Goal: Information Seeking & Learning: Learn about a topic

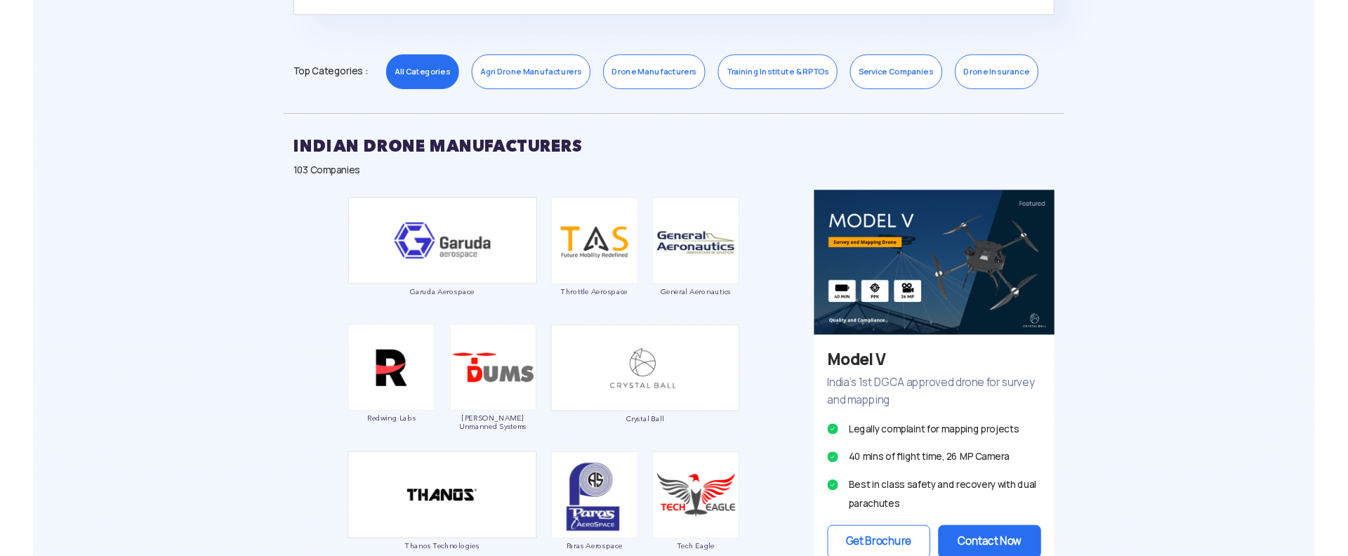
scroll to position [716, 0]
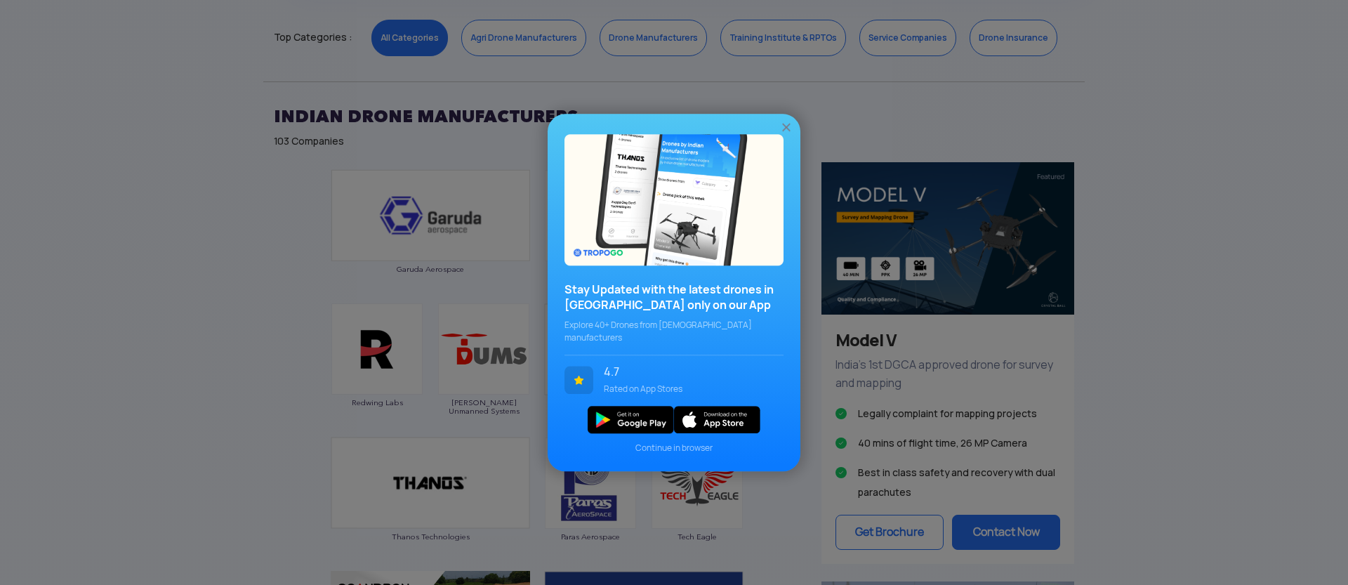
click at [785, 131] on img at bounding box center [786, 127] width 14 height 14
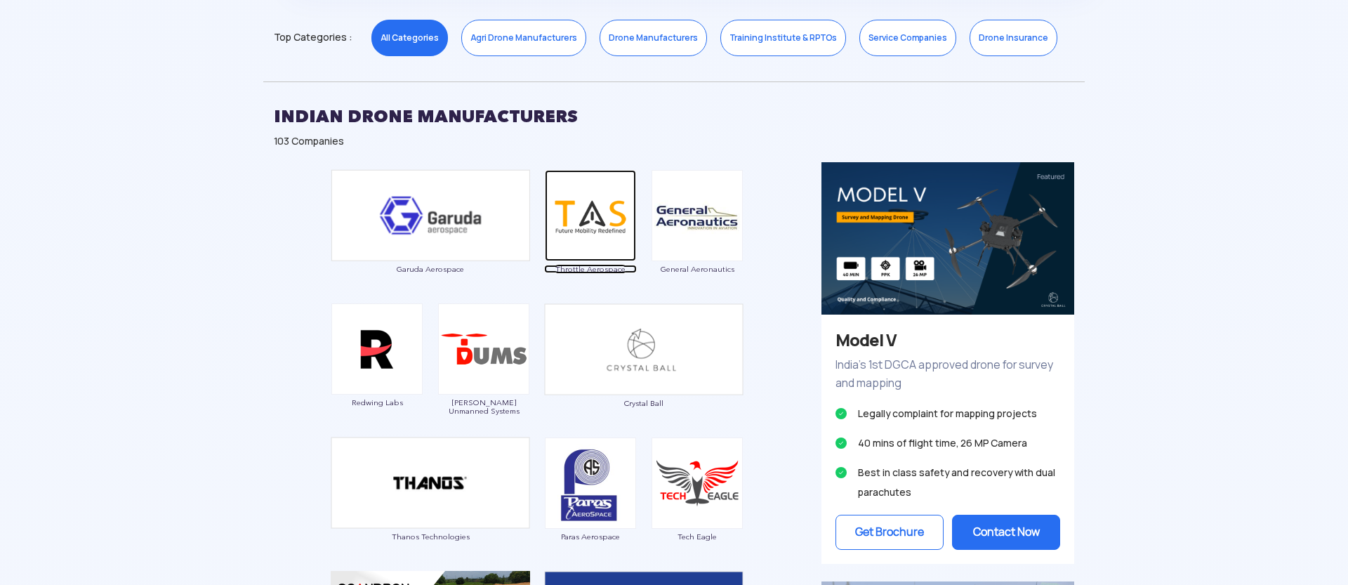
click at [611, 210] on img at bounding box center [590, 215] width 91 height 91
drag, startPoint x: 564, startPoint y: 279, endPoint x: 553, endPoint y: 267, distance: 16.4
click at [553, 267] on div "Throttle Aerospace" at bounding box center [590, 229] width 93 height 119
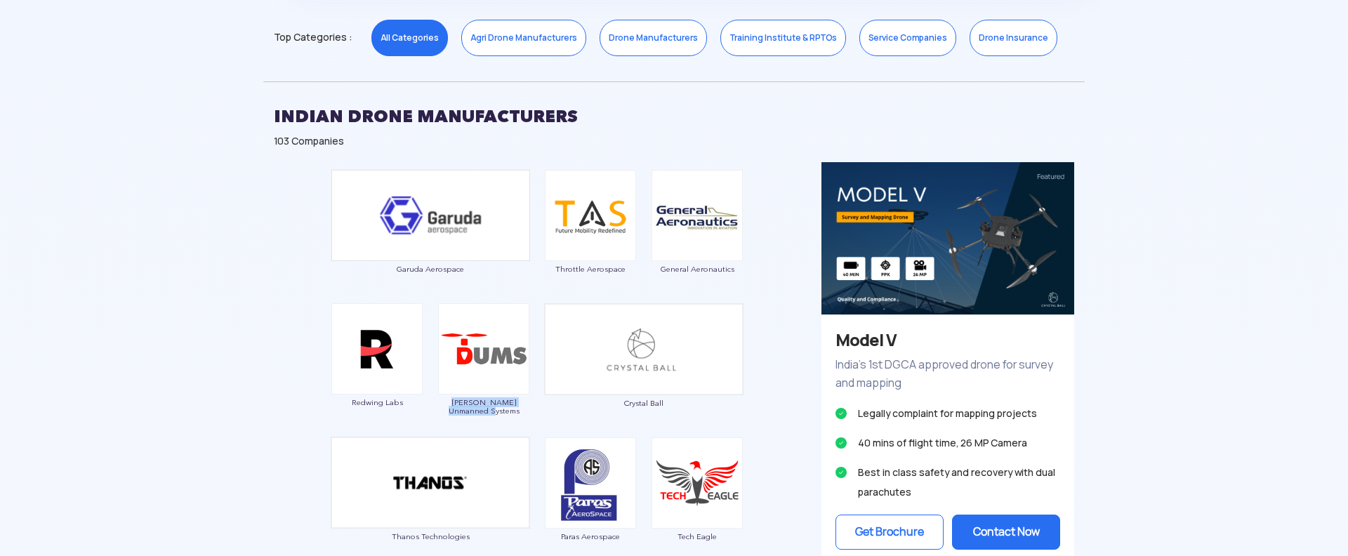
drag, startPoint x: 520, startPoint y: 427, endPoint x: 446, endPoint y: 399, distance: 79.3
copy span "[PERSON_NAME] Unmanned Systems"
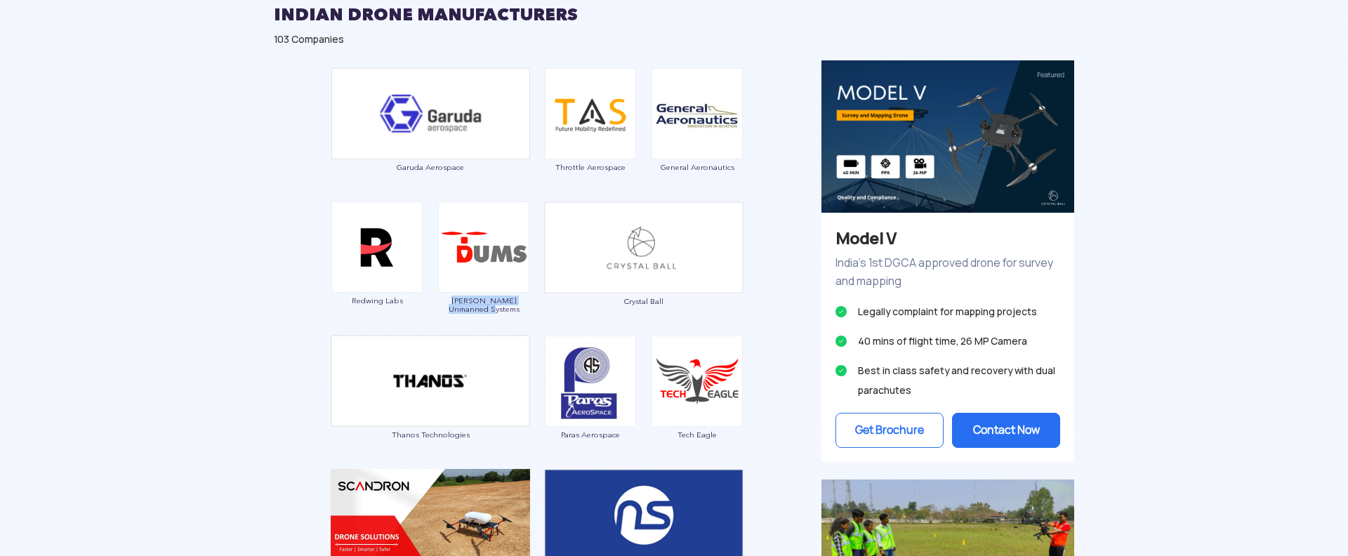
scroll to position [859, 0]
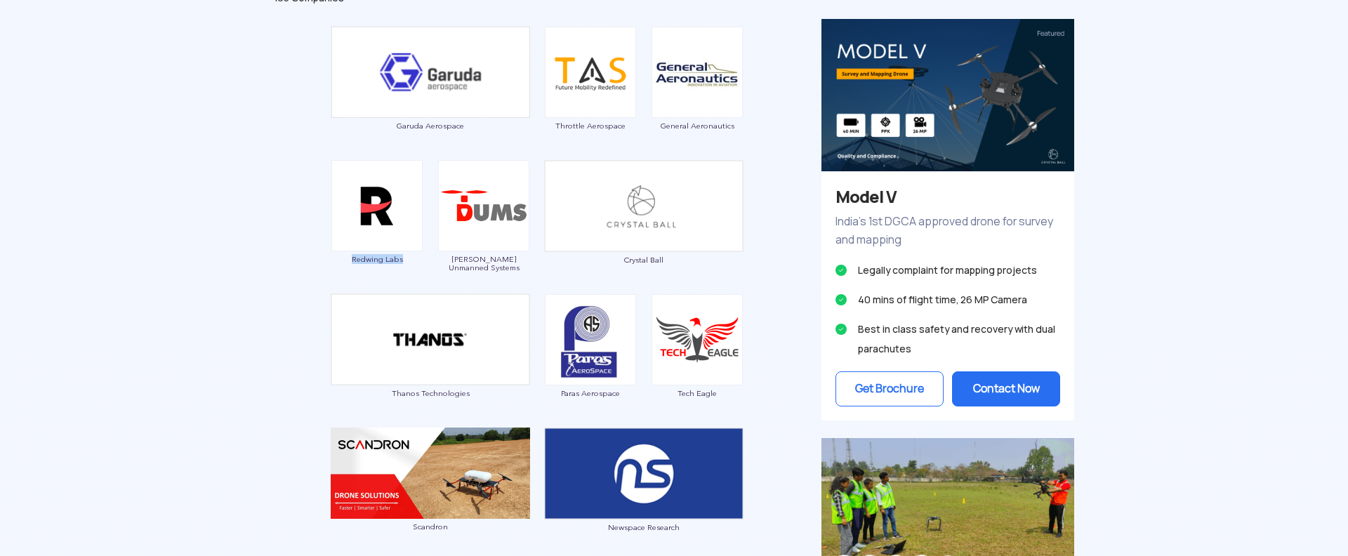
drag, startPoint x: 359, startPoint y: 270, endPoint x: 354, endPoint y: 256, distance: 14.9
click at [354, 256] on div "Garuda Aerospace Throttle Aerospace General Aeronautics Redwing Labs [PERSON_NA…" at bounding box center [537, 449] width 548 height 861
drag, startPoint x: 691, startPoint y: 271, endPoint x: 621, endPoint y: 255, distance: 72.0
click at [621, 255] on div "Crystal Ball" at bounding box center [643, 219] width 199 height 119
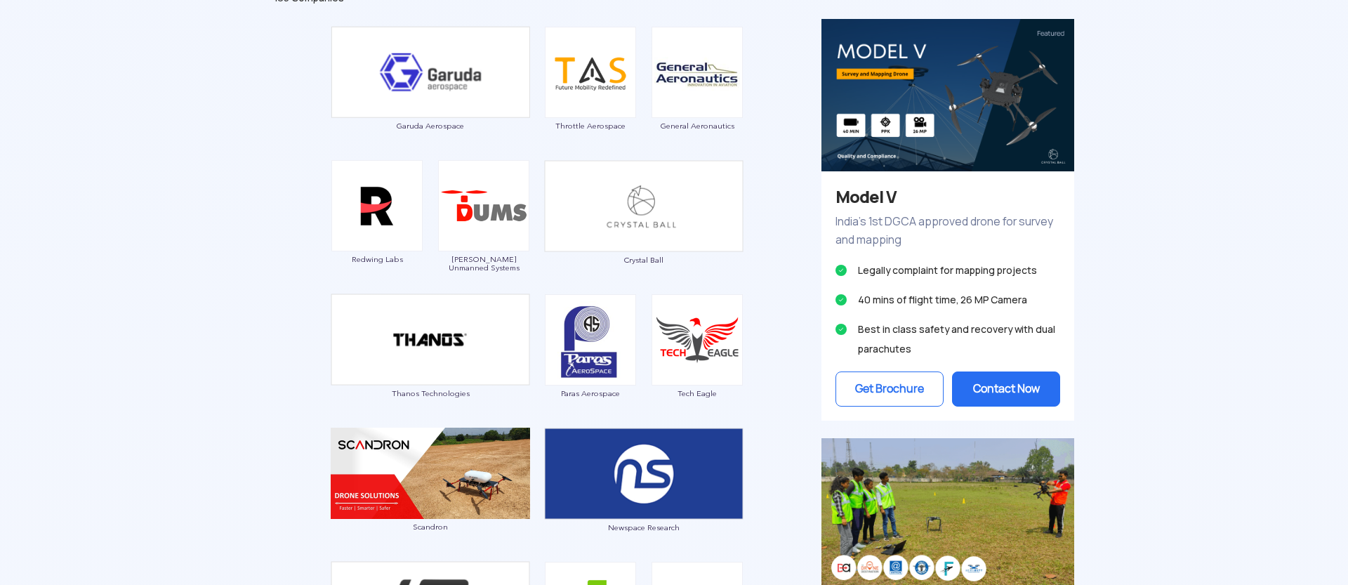
drag, startPoint x: 693, startPoint y: 265, endPoint x: 612, endPoint y: 263, distance: 81.5
click at [612, 263] on div "Crystal Ball" at bounding box center [643, 219] width 199 height 119
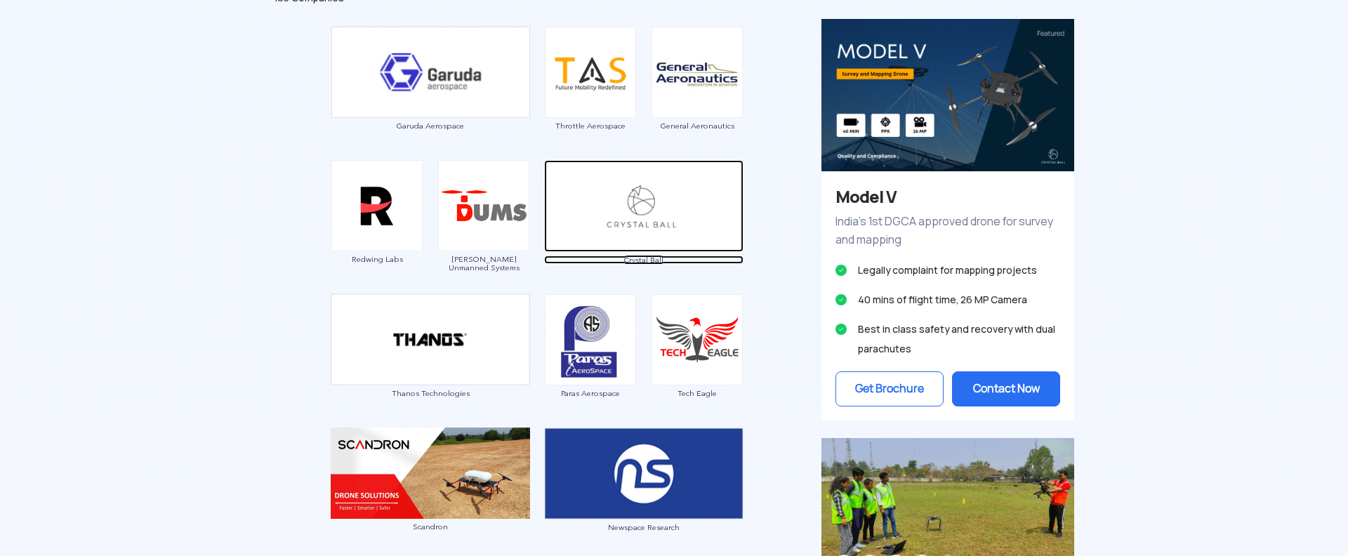
click at [653, 263] on span "Crystal Ball" at bounding box center [643, 260] width 199 height 8
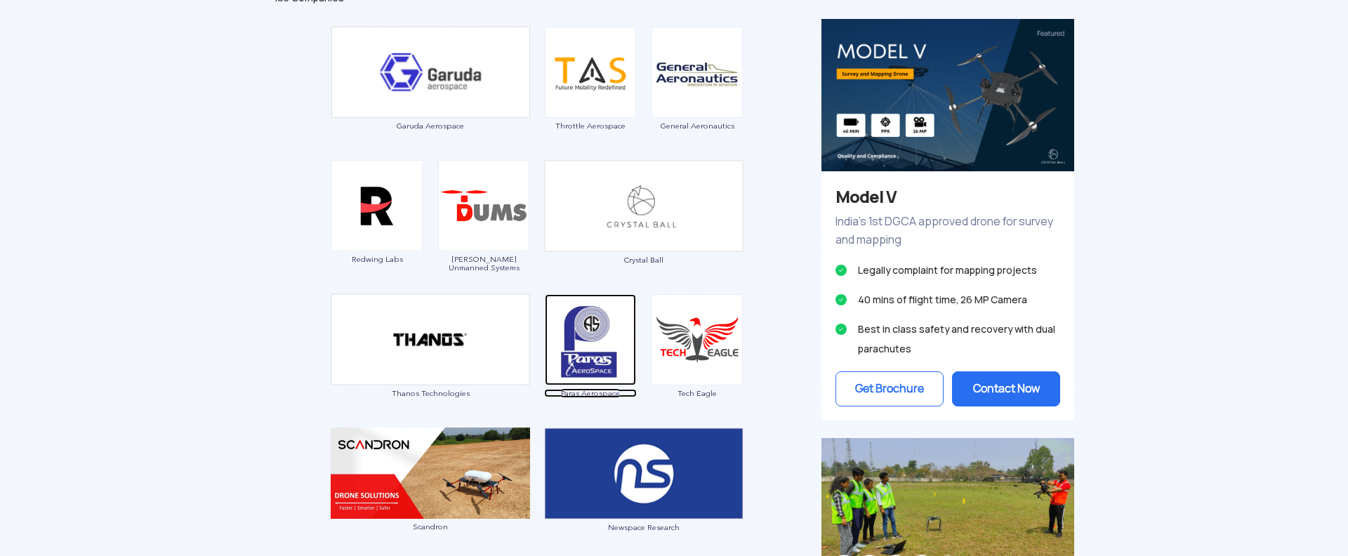
click at [588, 392] on span "Paras Aerospace" at bounding box center [590, 393] width 93 height 8
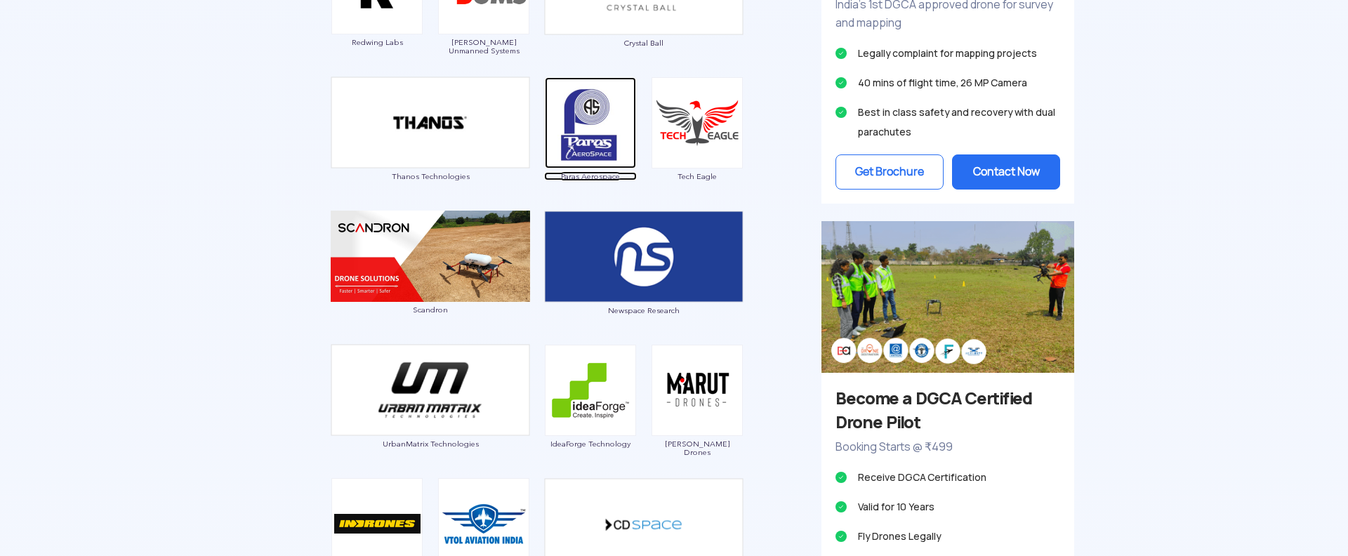
scroll to position [1146, 0]
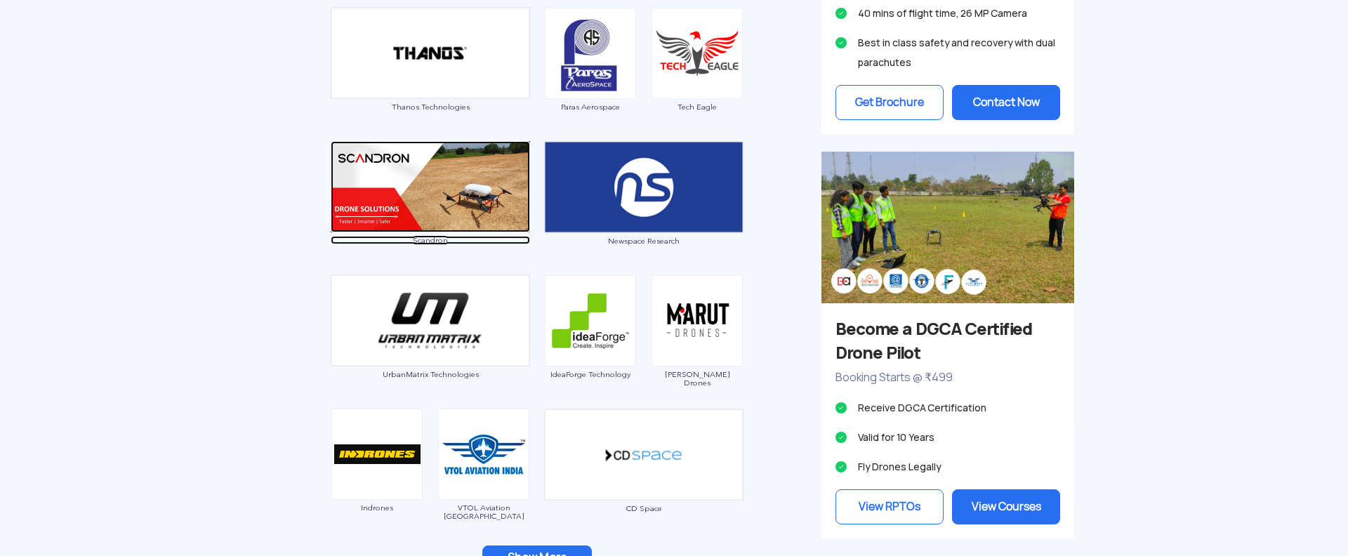
click at [431, 244] on span "Scandron" at bounding box center [430, 240] width 199 height 8
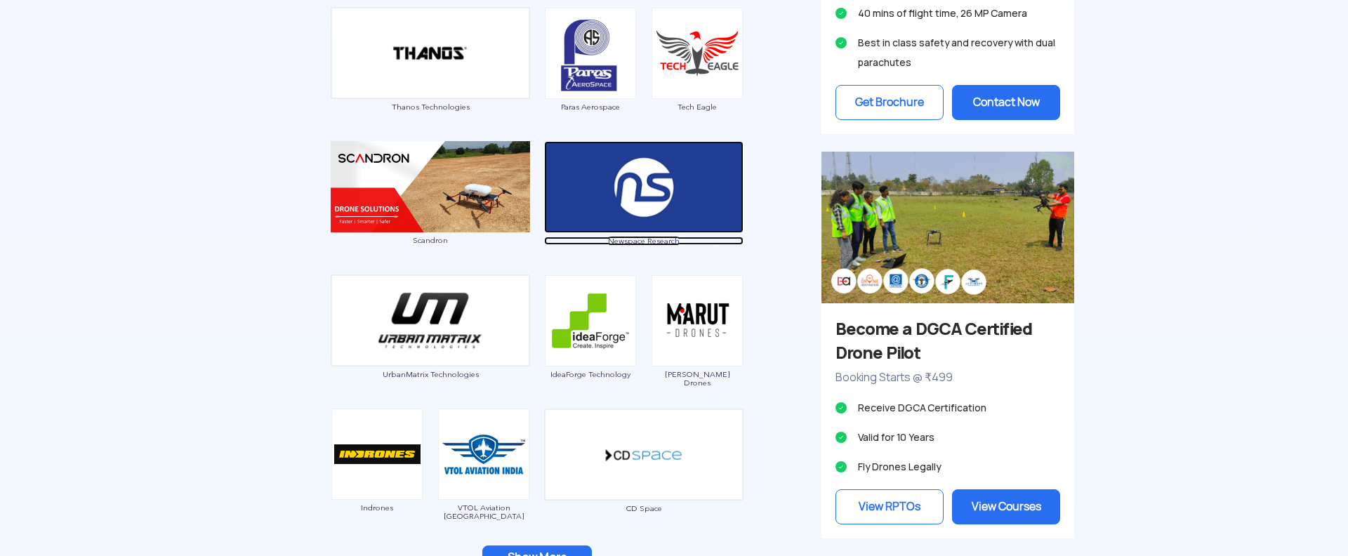
click at [659, 239] on span "Newspace Research" at bounding box center [643, 241] width 199 height 8
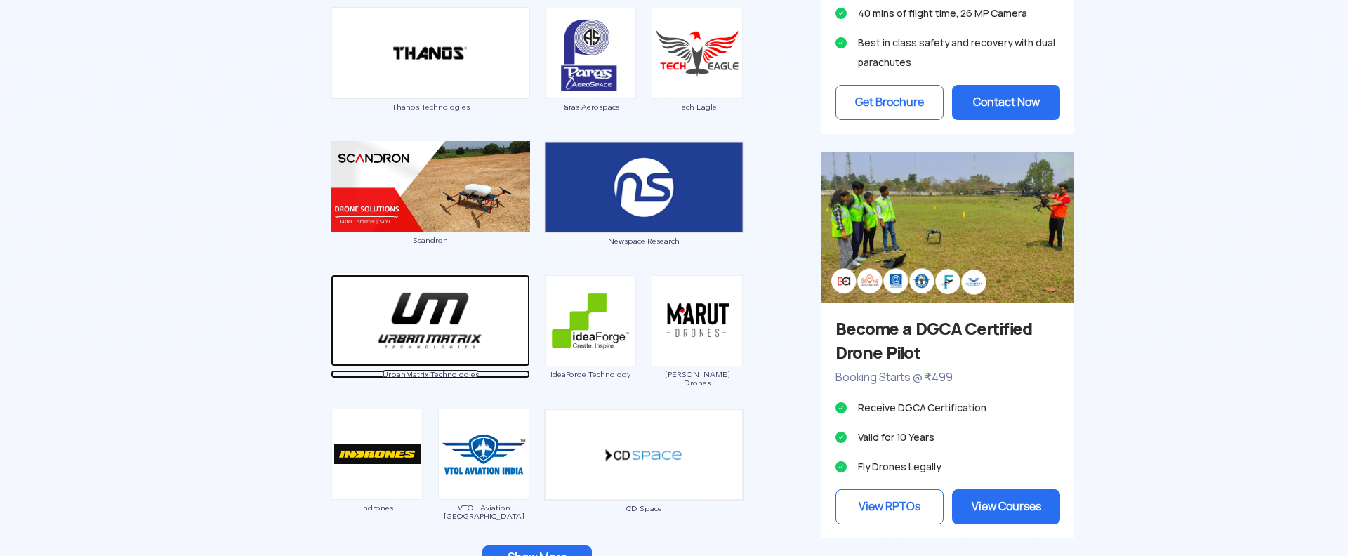
click at [440, 373] on span "UrbanMatrix Technologies" at bounding box center [430, 374] width 199 height 8
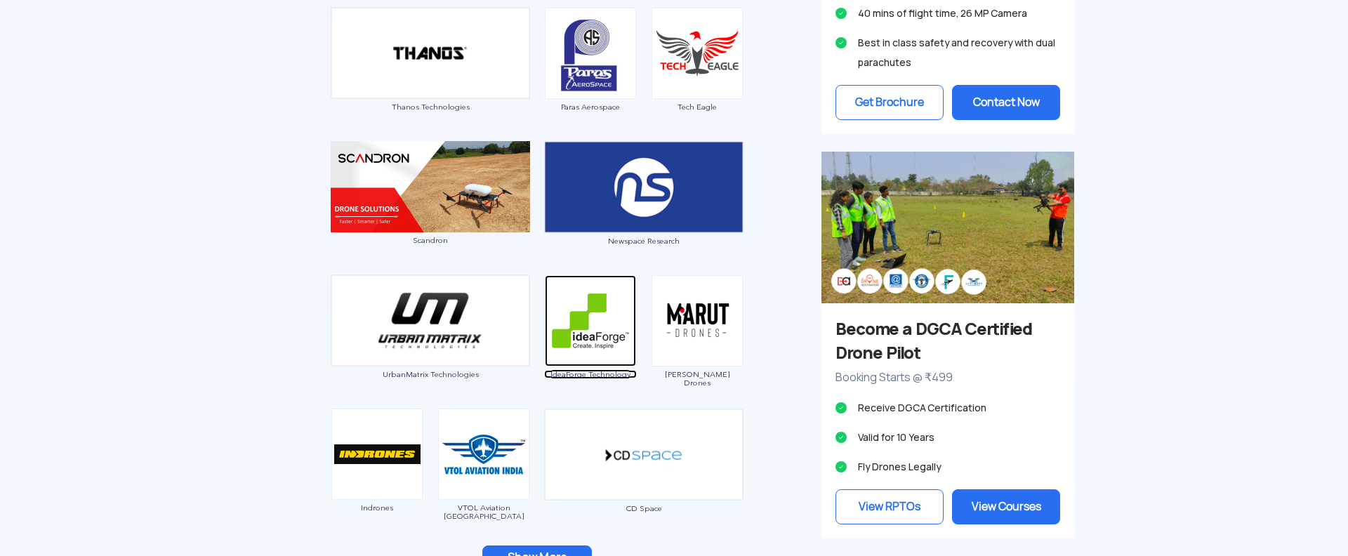
drag, startPoint x: 576, startPoint y: 373, endPoint x: 670, endPoint y: 373, distance: 94.1
click at [577, 373] on span "IdeaForge Technology" at bounding box center [590, 374] width 93 height 8
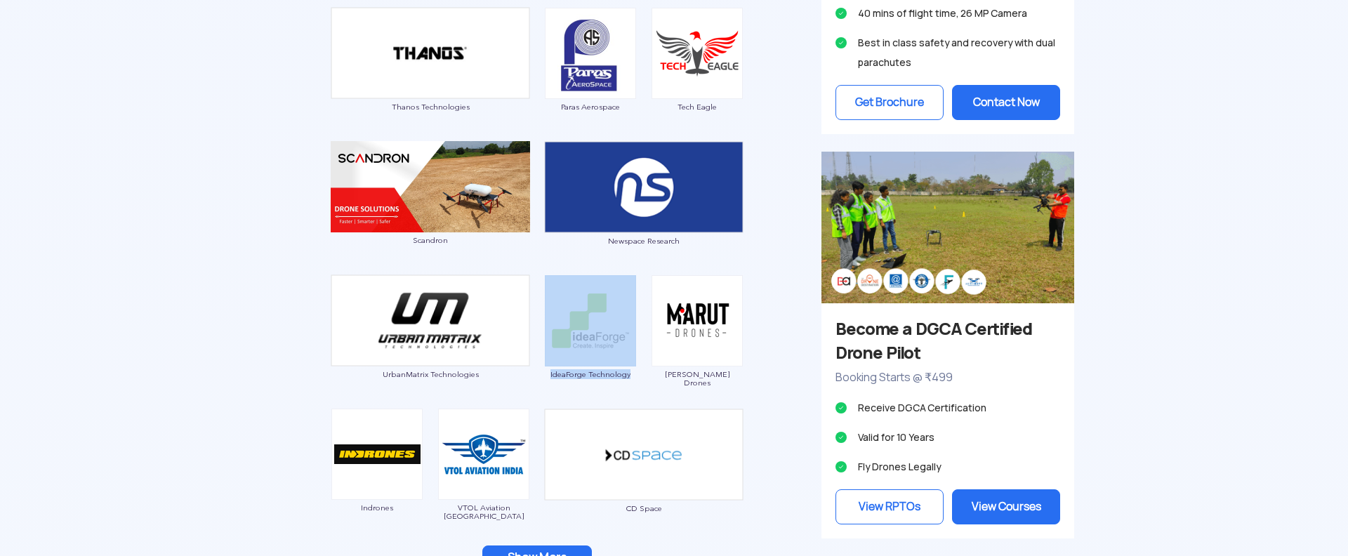
click at [689, 381] on div "[PERSON_NAME] Drones" at bounding box center [697, 334] width 93 height 119
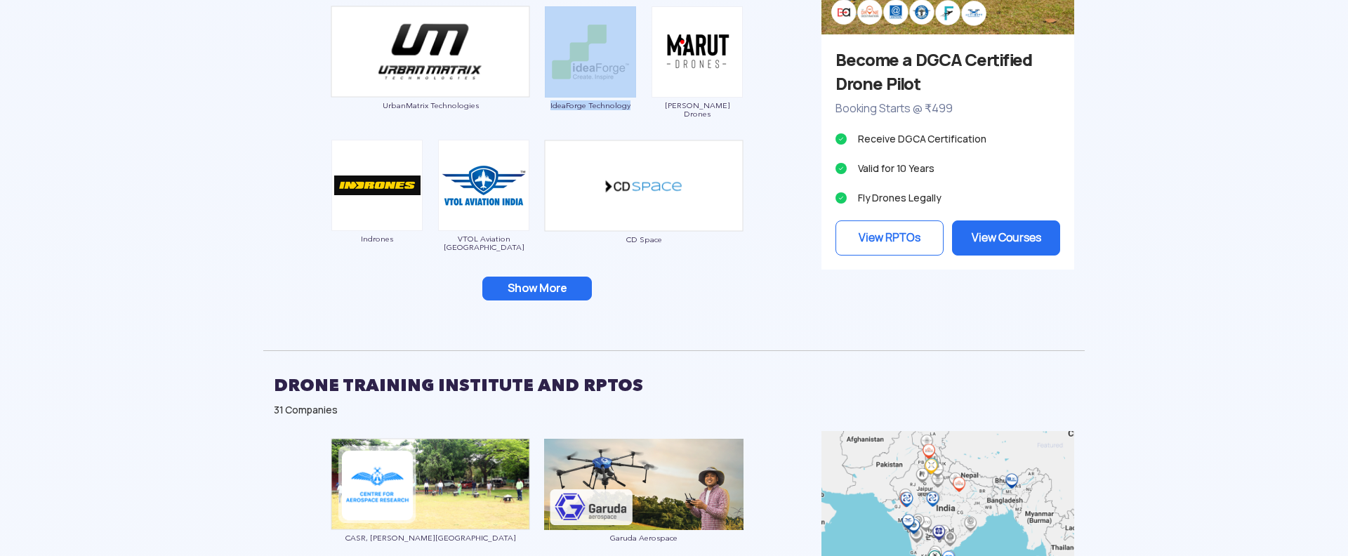
scroll to position [1432, 0]
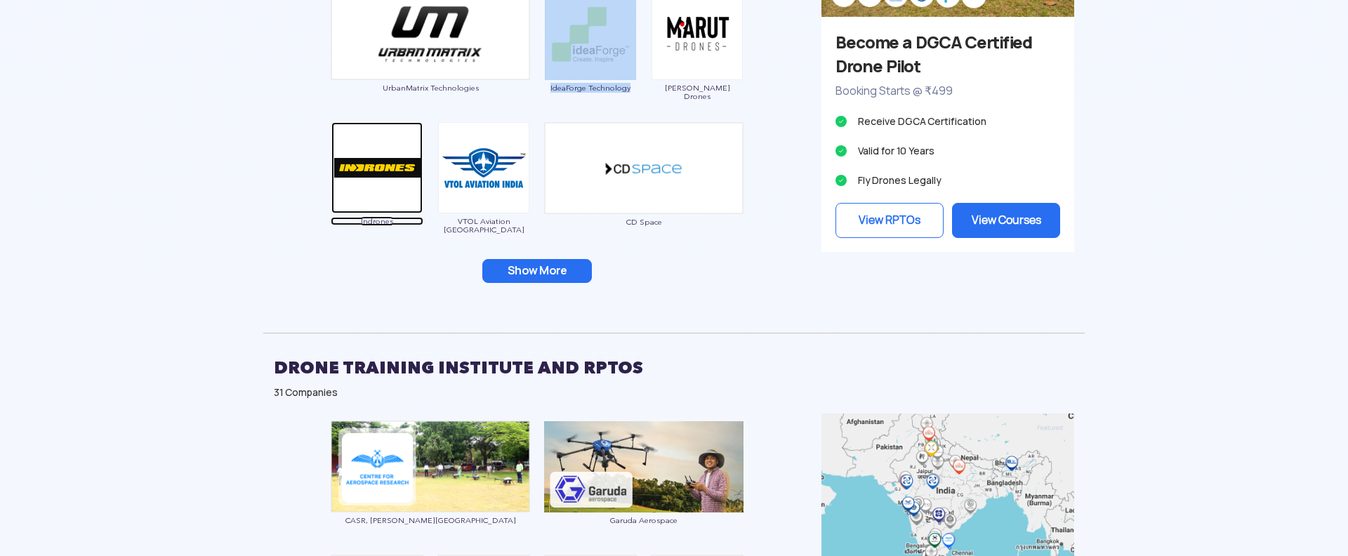
click at [376, 223] on span "Indrones" at bounding box center [377, 221] width 93 height 8
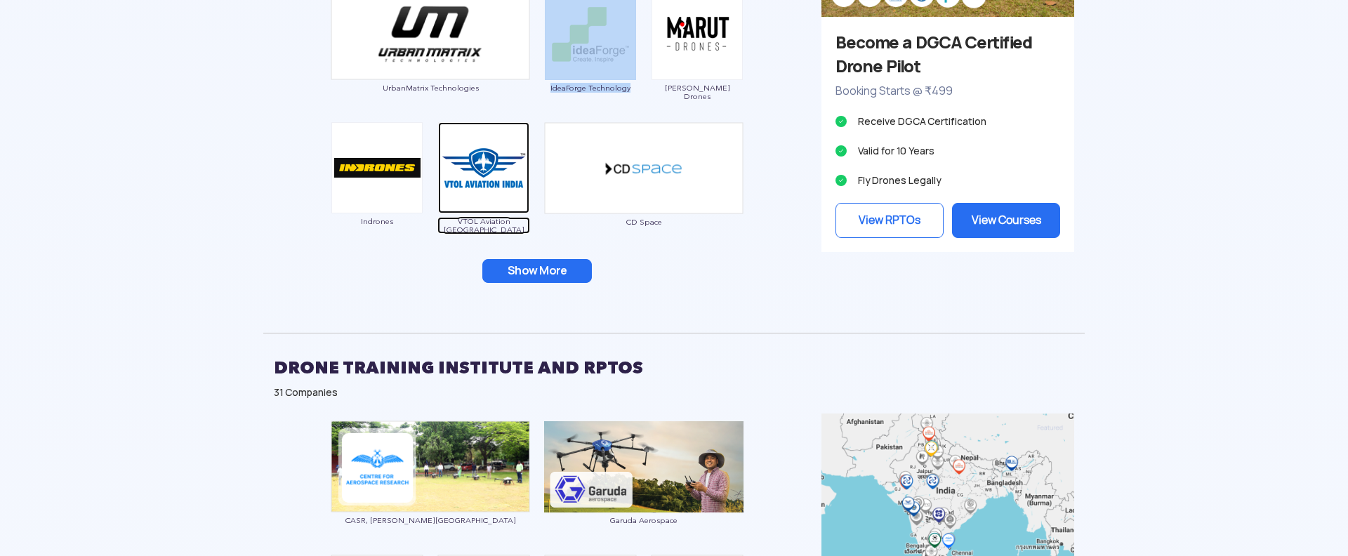
click at [482, 221] on span "VTOL Aviation [GEOGRAPHIC_DATA]" at bounding box center [483, 225] width 93 height 17
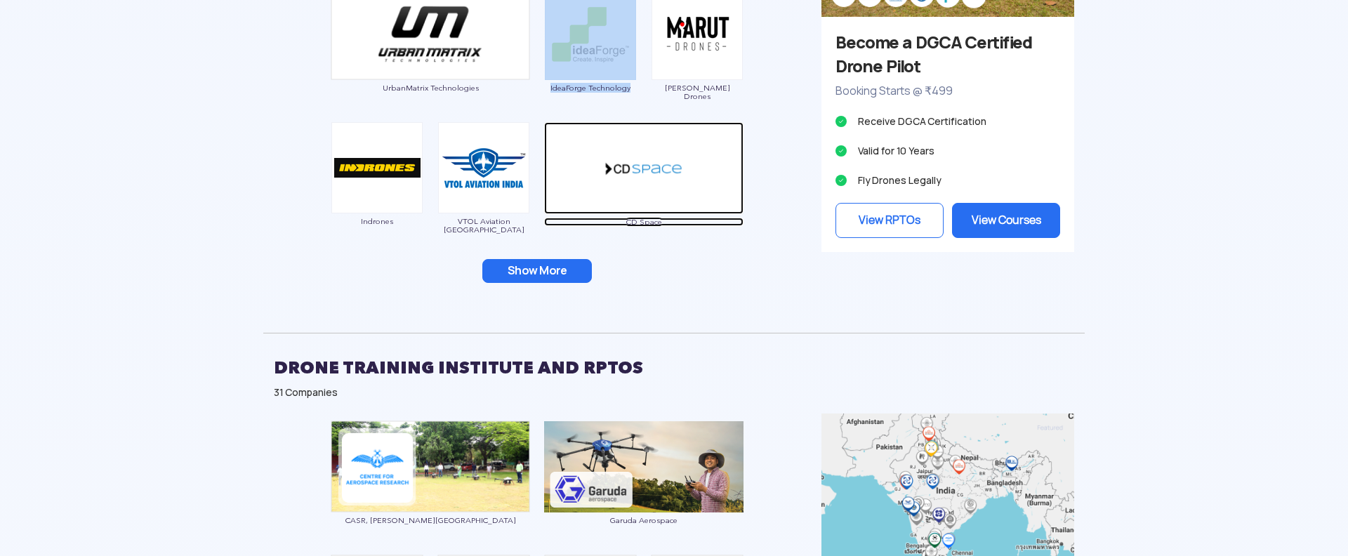
click at [661, 223] on span "CD Space" at bounding box center [643, 222] width 199 height 8
